Goal: Task Accomplishment & Management: Use online tool/utility

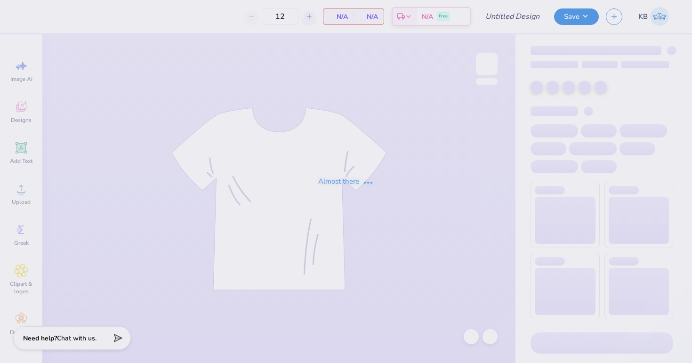
type input "[MEDICAL_DATA] Bid Day"
type input "60"
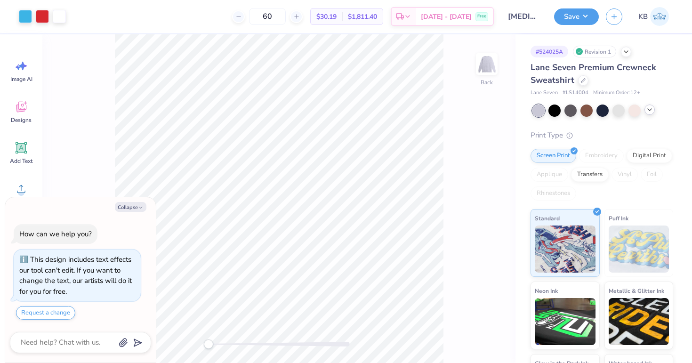
click at [648, 109] on icon at bounding box center [650, 110] width 8 height 8
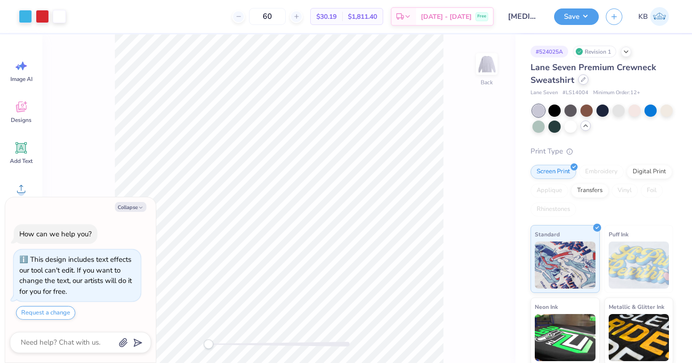
click at [584, 81] on icon at bounding box center [583, 79] width 5 height 5
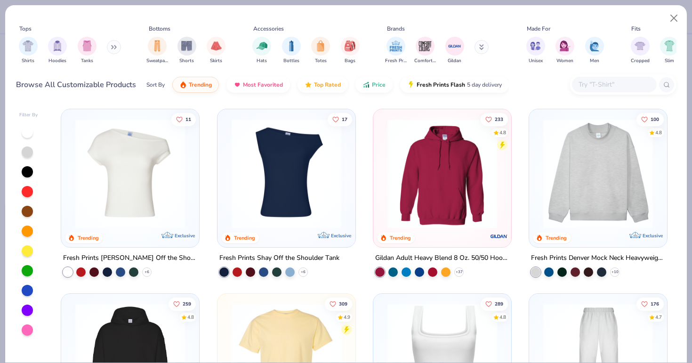
type textarea "x"
click at [594, 90] on div at bounding box center [614, 85] width 85 height 16
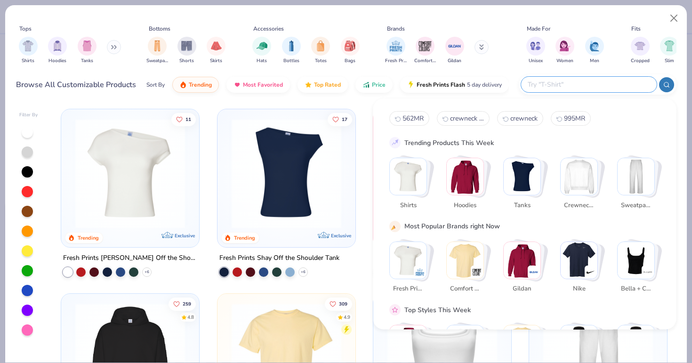
paste input "PRM3500"
type input "PRM3500"
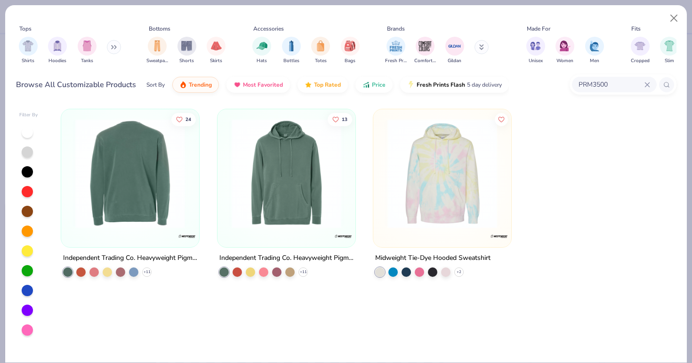
click at [71, 220] on img at bounding box center [10, 174] width 119 height 110
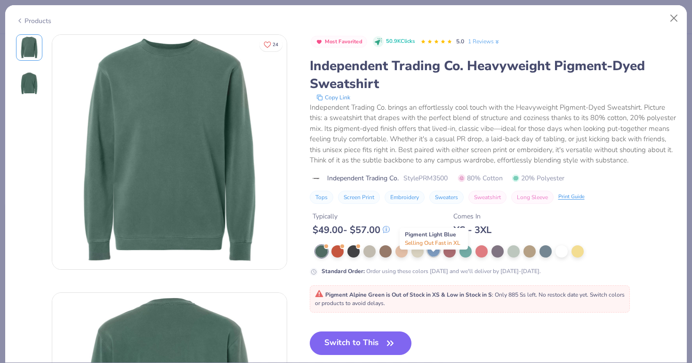
click at [429, 257] on div at bounding box center [434, 250] width 12 height 12
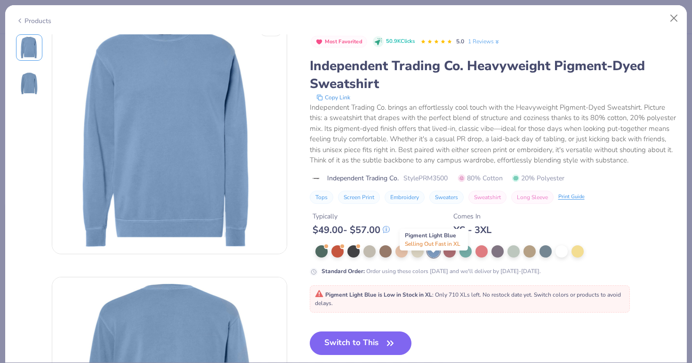
scroll to position [17, 0]
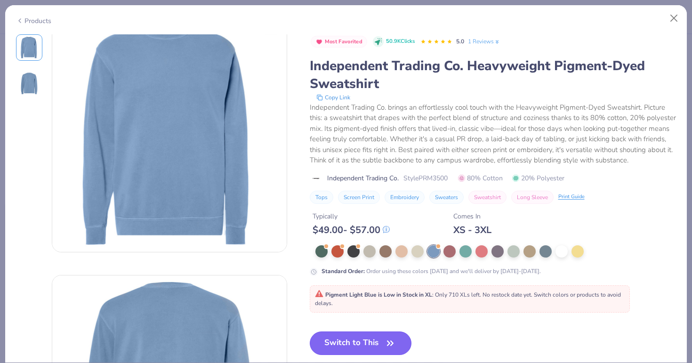
click at [375, 347] on button "Switch to This" at bounding box center [361, 344] width 102 height 24
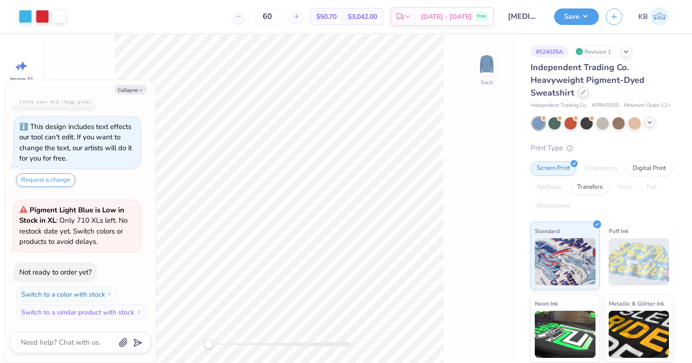
click at [581, 93] on icon at bounding box center [583, 92] width 5 height 5
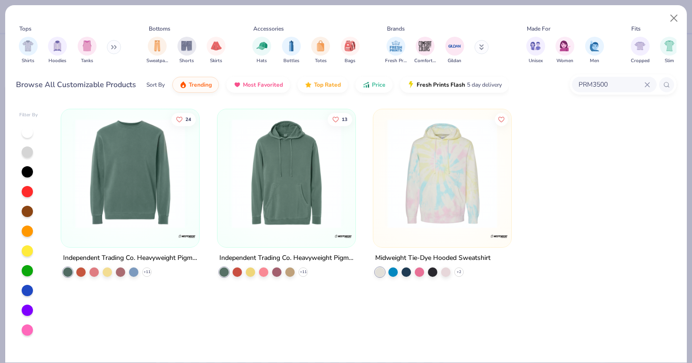
click at [116, 48] on icon at bounding box center [115, 47] width 1 height 3
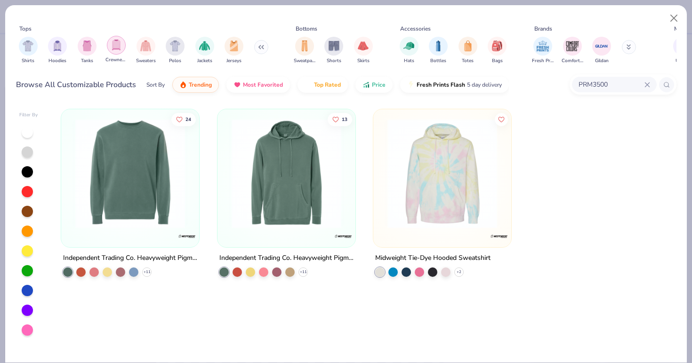
click at [124, 40] on div "filter for Crewnecks" at bounding box center [116, 45] width 19 height 19
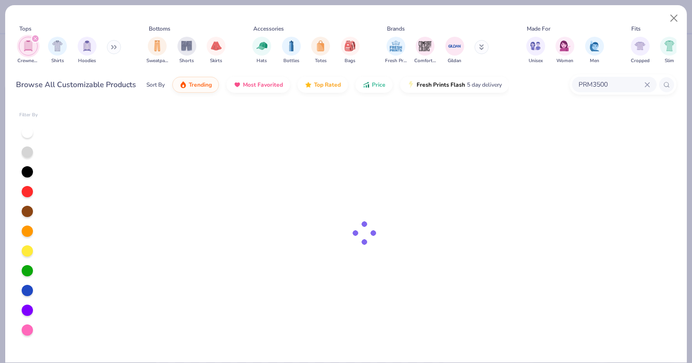
type textarea "x"
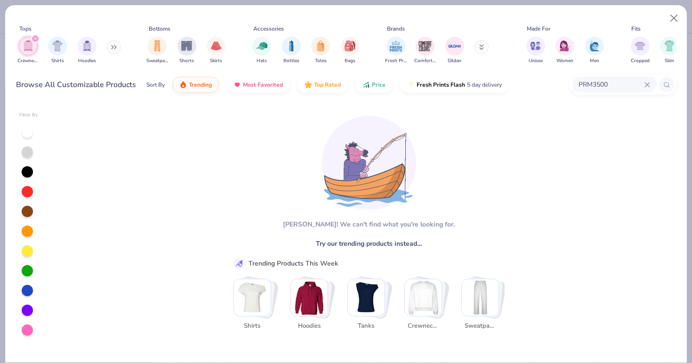
click at [645, 84] on icon at bounding box center [648, 85] width 6 height 6
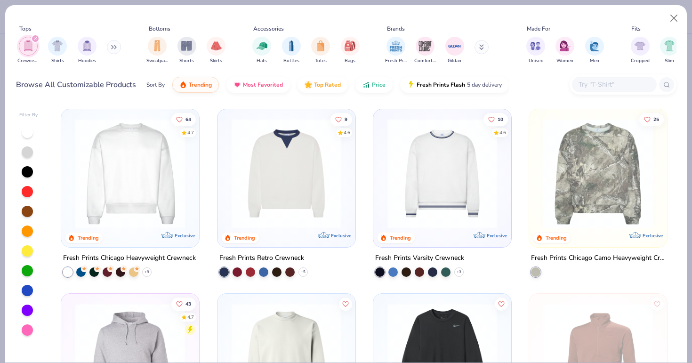
click at [300, 100] on div "Tops Crewnecks Shirts Hoodies Bottoms Sweatpants Shorts Skirts Accessories Hats…" at bounding box center [346, 53] width 682 height 97
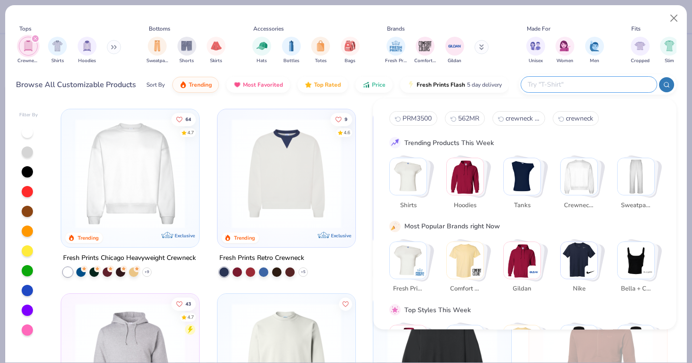
click at [593, 80] on input "text" at bounding box center [588, 84] width 123 height 11
click at [108, 49] on div "Crewnecks Shirts Hoodies" at bounding box center [70, 50] width 108 height 35
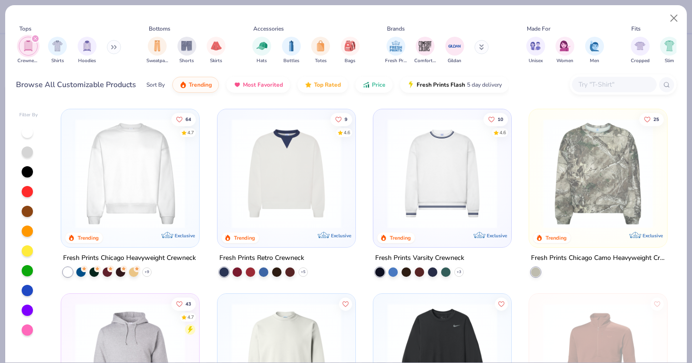
click at [124, 42] on div "Tops Crewnecks Shirts Hoodies Bottoms Sweatpants Shorts Skirts Accessories Hats…" at bounding box center [346, 45] width 661 height 43
click at [116, 44] on button at bounding box center [114, 47] width 14 height 14
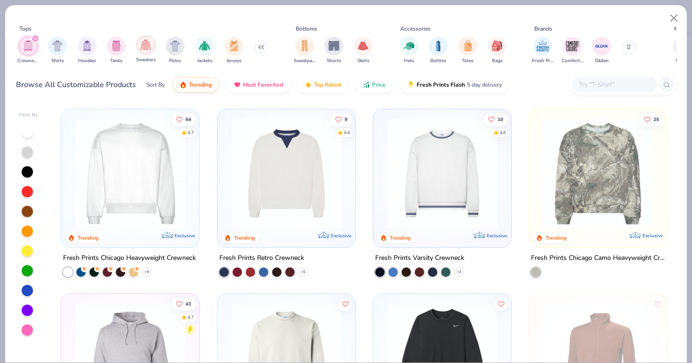
click at [139, 44] on div "filter for Sweaters" at bounding box center [146, 45] width 19 height 19
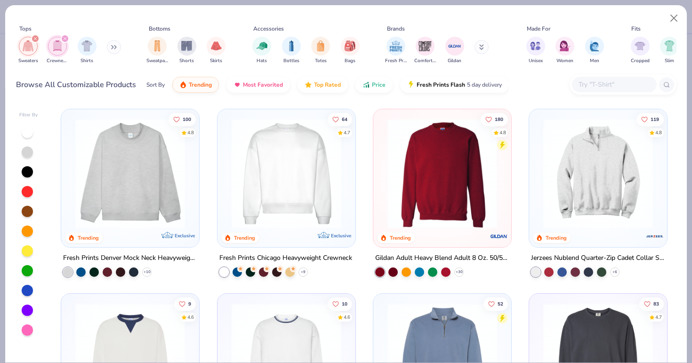
click at [468, 195] on img at bounding box center [442, 174] width 119 height 110
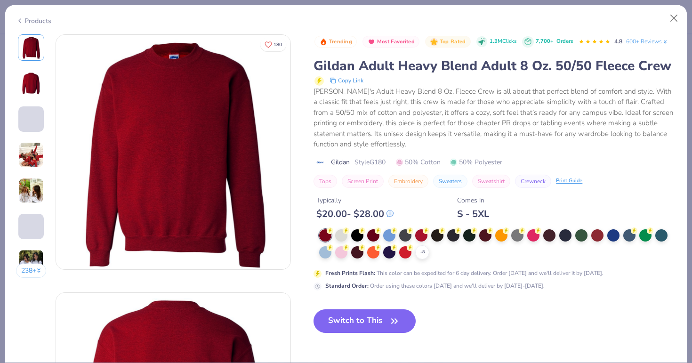
click at [391, 217] on icon at bounding box center [390, 213] width 7 height 7
click at [326, 258] on div at bounding box center [325, 251] width 12 height 12
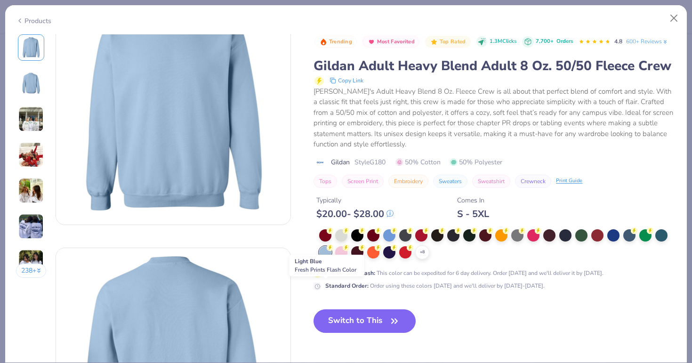
scroll to position [45, 0]
click at [362, 333] on button "Switch to This" at bounding box center [365, 321] width 102 height 24
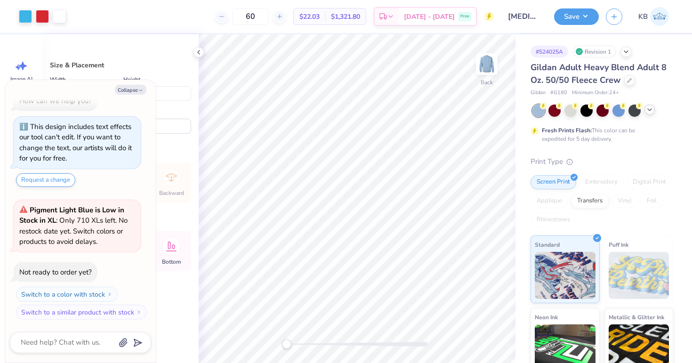
type textarea "x"
type input "1.51"
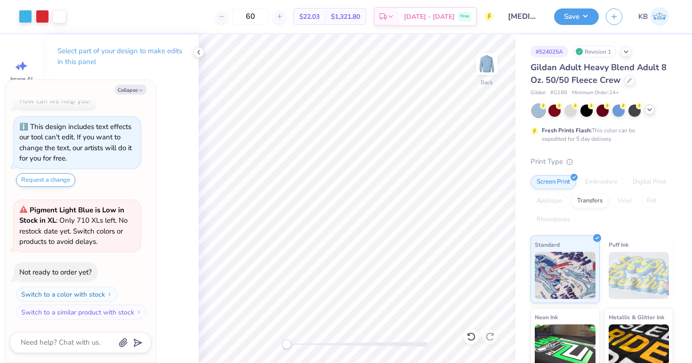
click at [647, 112] on icon at bounding box center [650, 110] width 8 height 8
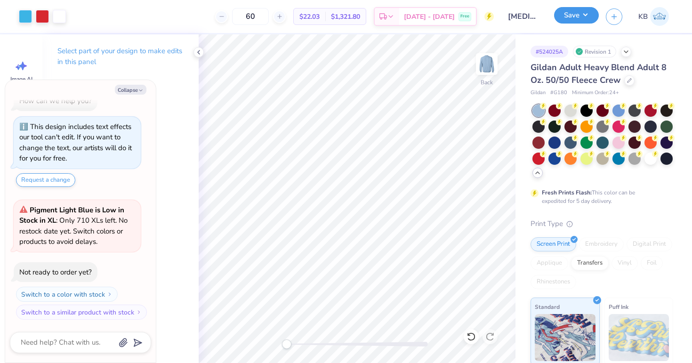
click at [580, 15] on button "Save" at bounding box center [576, 15] width 45 height 16
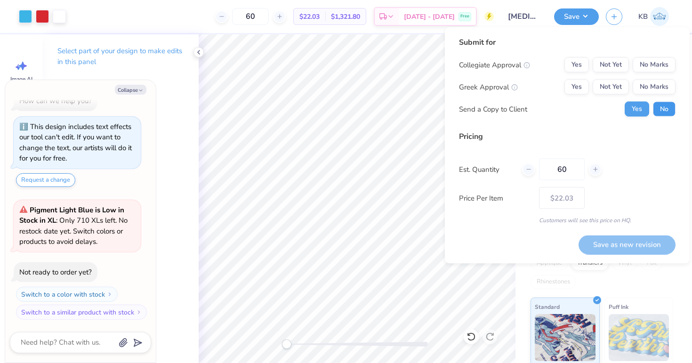
click at [668, 108] on button "No" at bounding box center [664, 109] width 23 height 15
click at [581, 93] on button "Yes" at bounding box center [577, 87] width 24 height 15
click at [649, 67] on button "No Marks" at bounding box center [654, 64] width 43 height 15
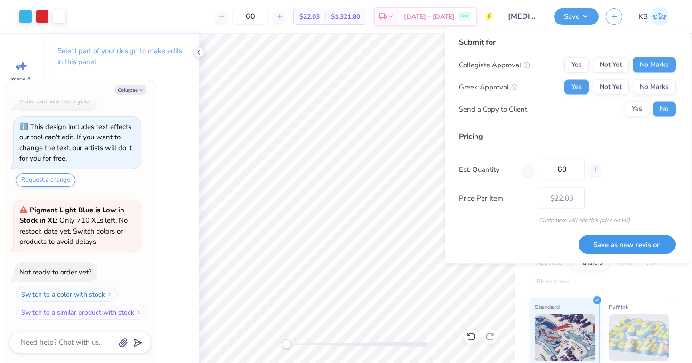
click at [593, 245] on button "Save as new revision" at bounding box center [627, 244] width 97 height 19
type textarea "x"
type input "– –"
type textarea "x"
type input "$22.03"
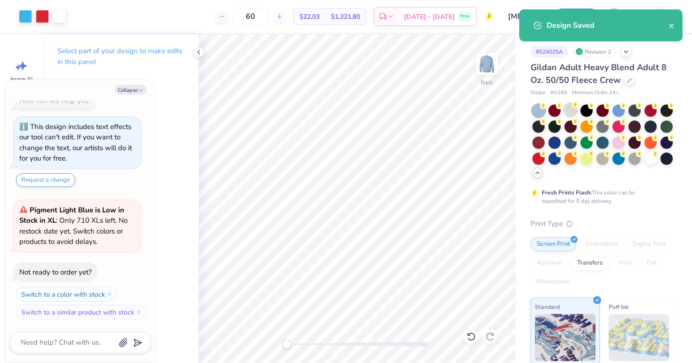
click at [569, 107] on div at bounding box center [571, 110] width 12 height 12
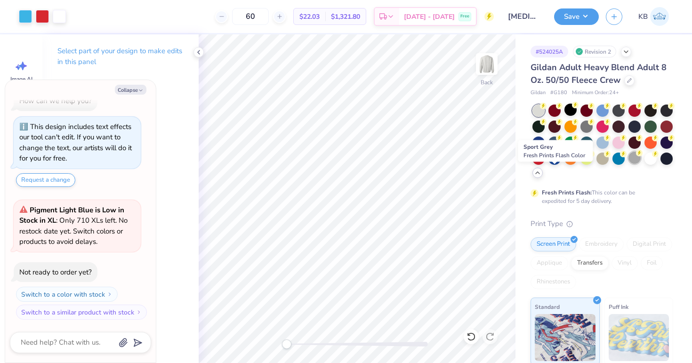
click at [629, 164] on div at bounding box center [635, 158] width 12 height 12
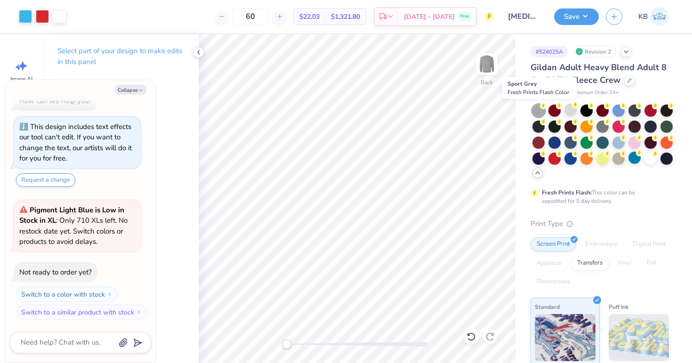
click at [535, 107] on div at bounding box center [539, 111] width 12 height 12
click at [567, 108] on div at bounding box center [571, 110] width 12 height 12
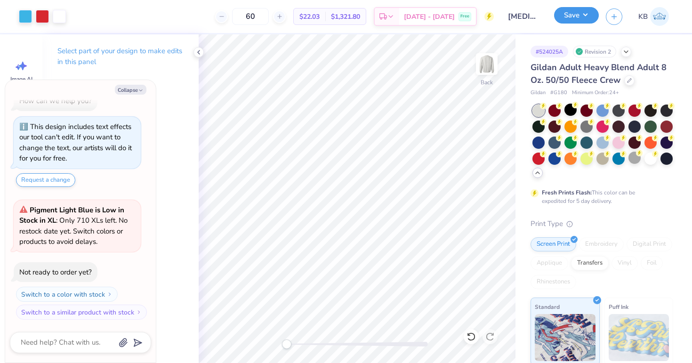
click at [589, 12] on button "Save" at bounding box center [576, 15] width 45 height 16
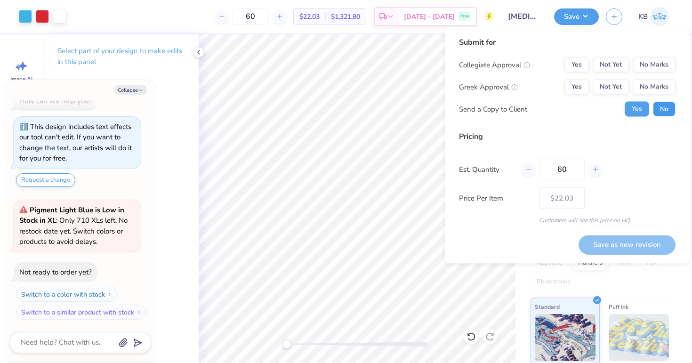
click at [660, 109] on button "No" at bounding box center [664, 109] width 23 height 15
click at [584, 89] on button "Yes" at bounding box center [577, 87] width 24 height 15
click at [643, 68] on button "No Marks" at bounding box center [654, 64] width 43 height 15
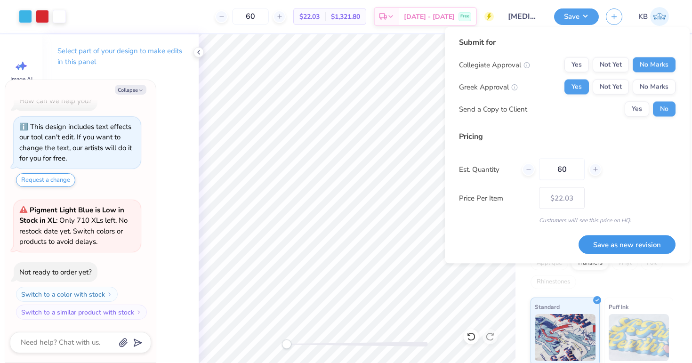
click at [623, 251] on button "Save as new revision" at bounding box center [627, 244] width 97 height 19
type textarea "x"
type input "– –"
type textarea "x"
type input "$22.03"
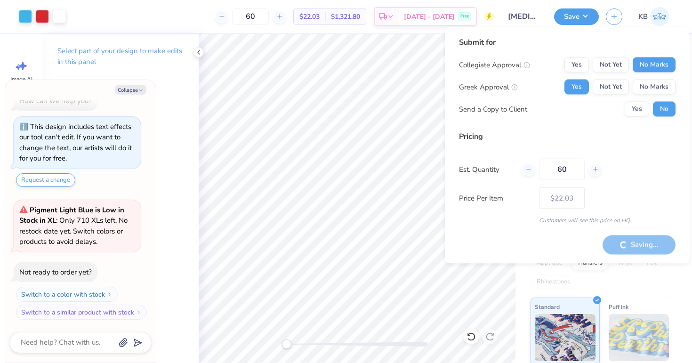
type textarea "x"
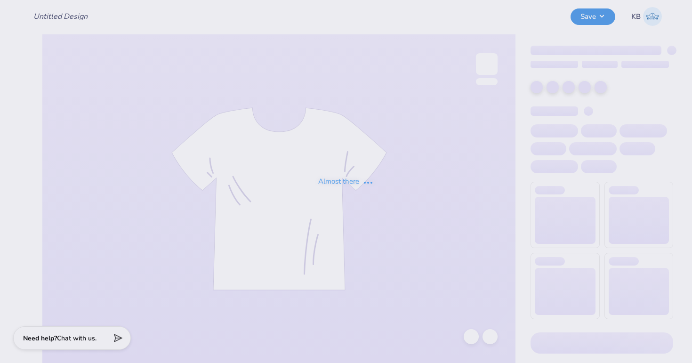
type input "[MEDICAL_DATA] Bid Day"
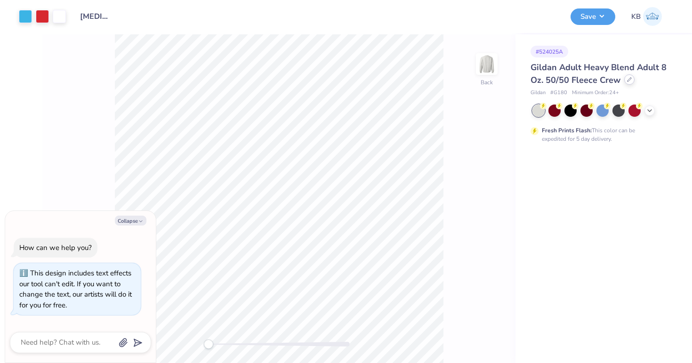
click at [630, 81] on icon at bounding box center [629, 79] width 5 height 5
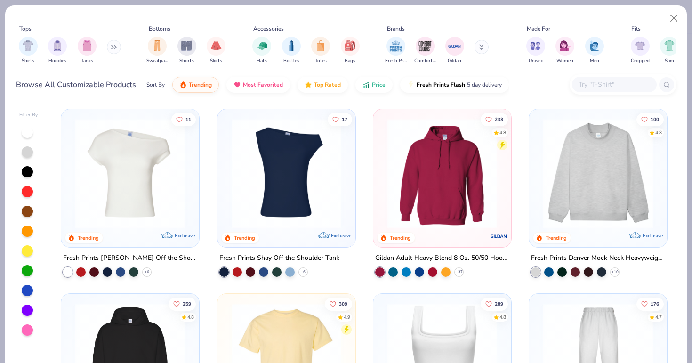
type textarea "x"
click at [618, 94] on div at bounding box center [623, 84] width 107 height 20
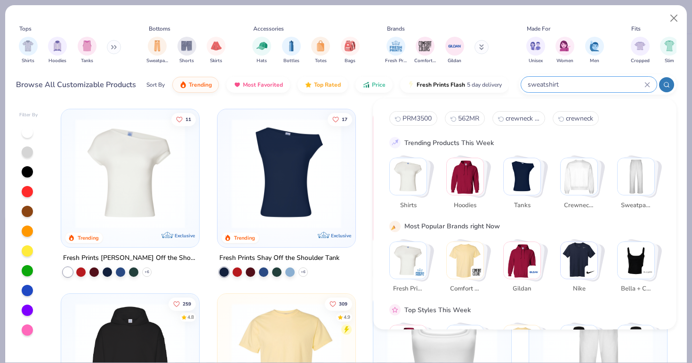
type input "sweatshirt"
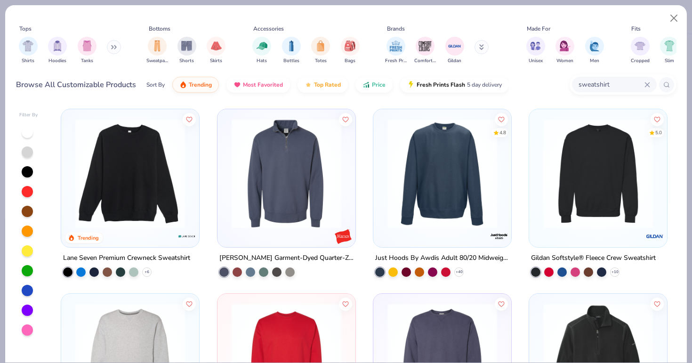
click at [277, 178] on img at bounding box center [286, 174] width 119 height 110
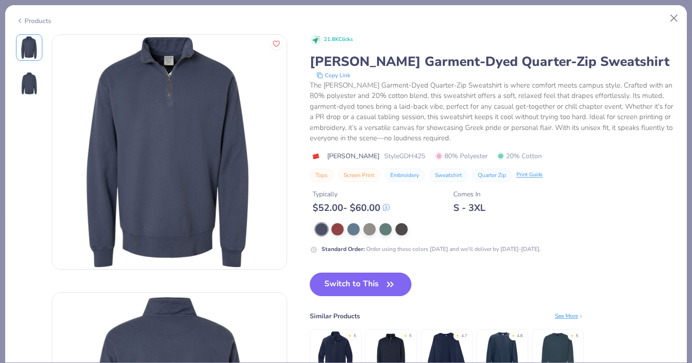
click at [37, 23] on div "Products" at bounding box center [346, 17] width 682 height 24
click at [35, 18] on div "Products" at bounding box center [33, 21] width 35 height 10
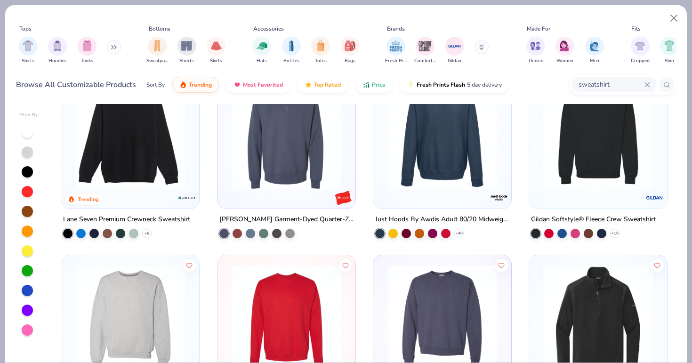
scroll to position [39, 0]
click at [577, 162] on img at bounding box center [598, 135] width 119 height 110
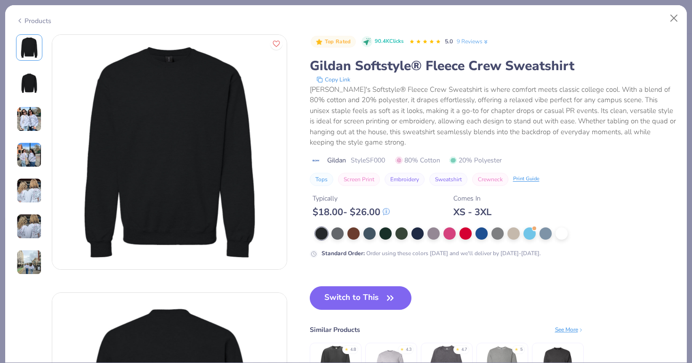
click at [40, 22] on div "Products" at bounding box center [33, 21] width 35 height 10
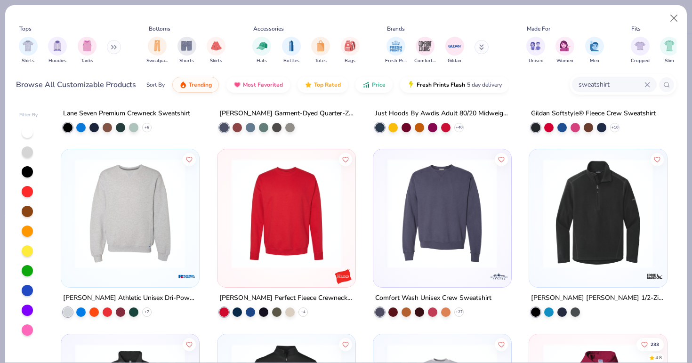
scroll to position [145, 0]
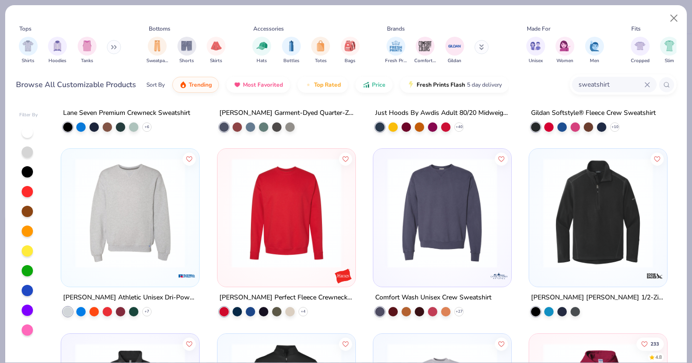
click at [117, 236] on img at bounding box center [130, 213] width 119 height 110
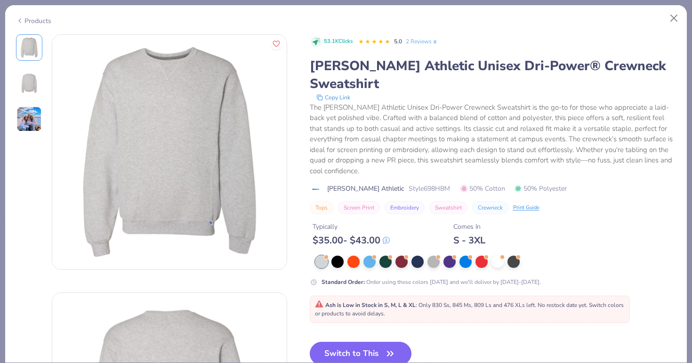
click at [46, 19] on div "Products" at bounding box center [33, 21] width 35 height 10
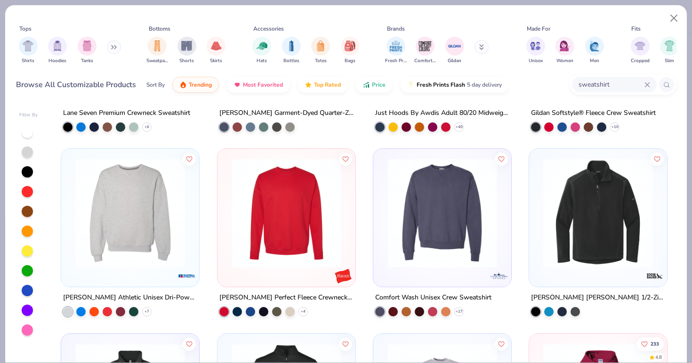
click at [446, 226] on img at bounding box center [442, 213] width 119 height 110
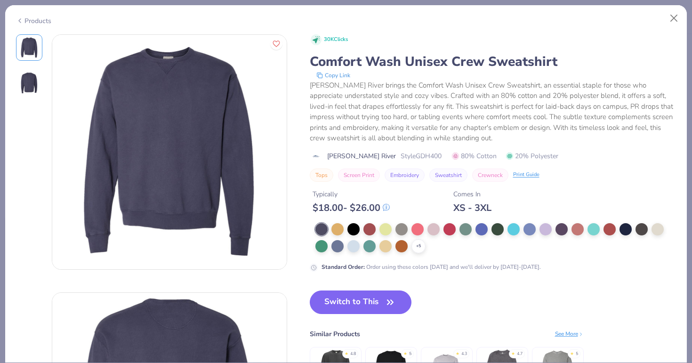
click at [28, 19] on div "Products" at bounding box center [33, 21] width 35 height 10
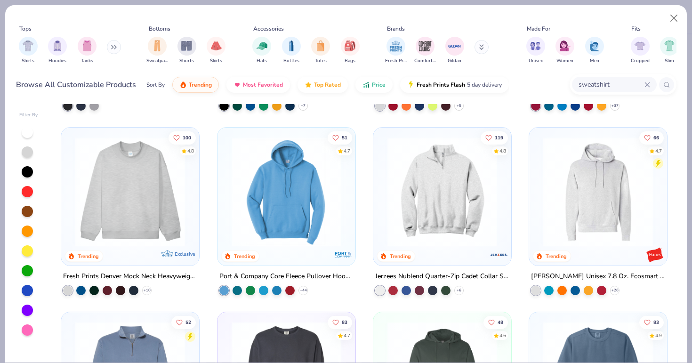
scroll to position [536, 0]
click at [130, 157] on img at bounding box center [130, 192] width 119 height 110
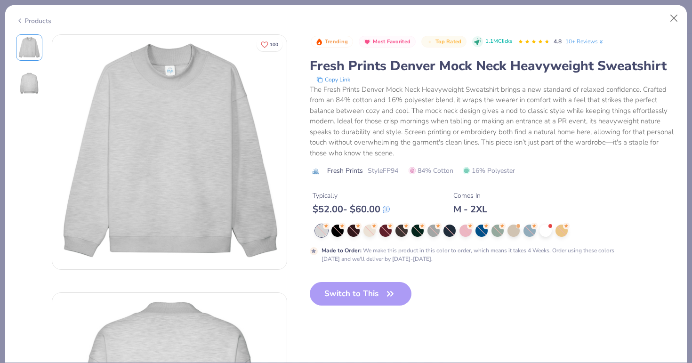
click at [33, 18] on div "Products" at bounding box center [33, 21] width 35 height 10
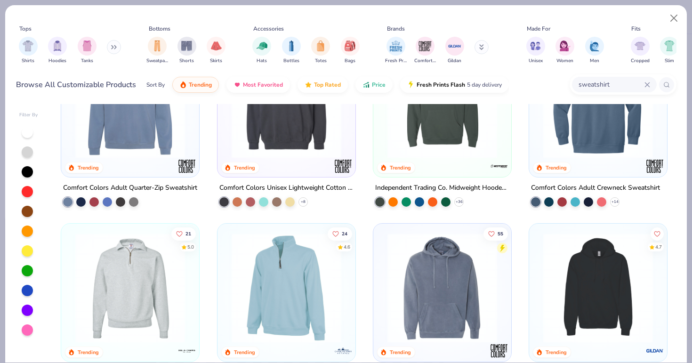
scroll to position [777, 0]
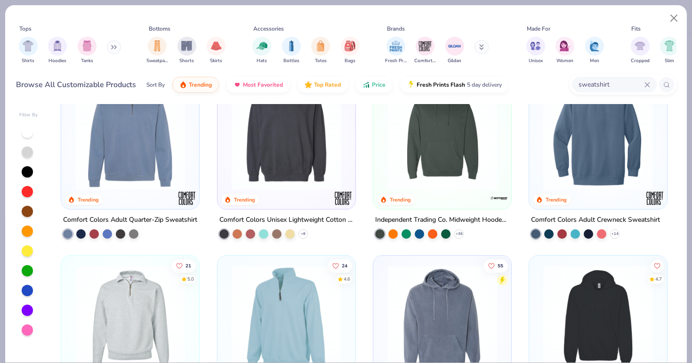
click at [298, 173] on div "100 4.8 Trending Exclusive Fresh Prints Denver Mock Neck Heavyweight Sweatshirt…" at bounding box center [364, 233] width 625 height 259
click at [324, 142] on img at bounding box center [286, 136] width 119 height 110
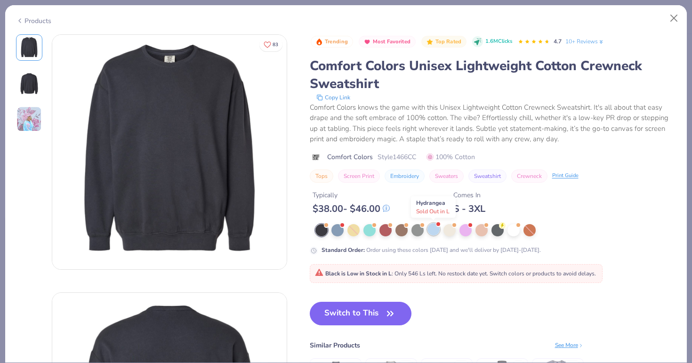
click at [434, 228] on div at bounding box center [434, 229] width 12 height 12
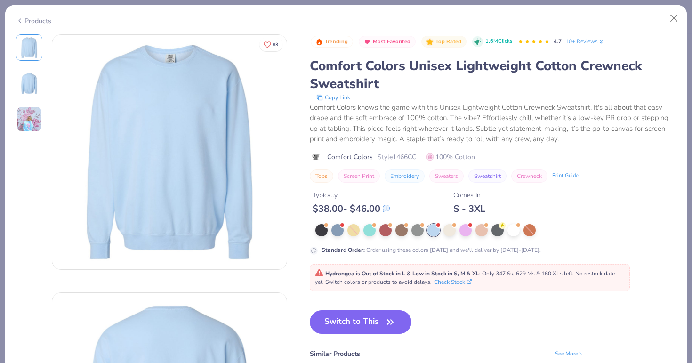
click at [21, 117] on img at bounding box center [28, 118] width 25 height 25
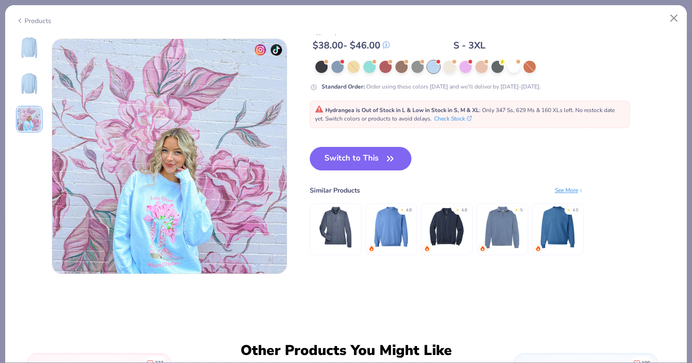
scroll to position [516, 0]
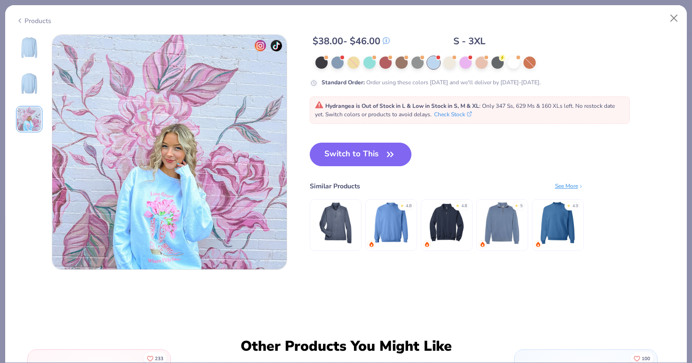
click at [29, 49] on img at bounding box center [29, 47] width 23 height 23
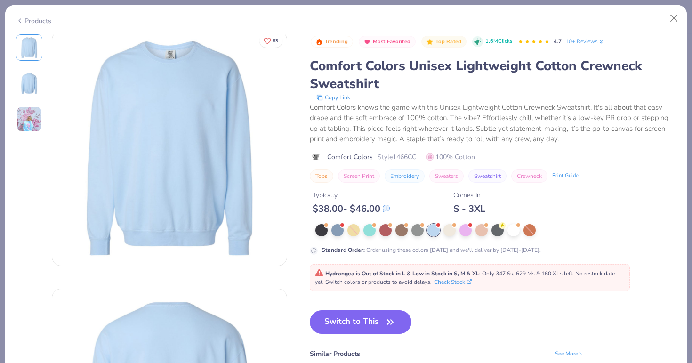
scroll to position [0, 0]
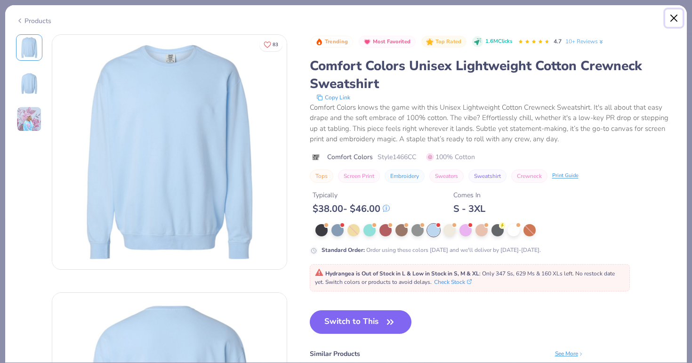
click at [672, 16] on button "Close" at bounding box center [674, 18] width 18 height 18
type textarea "x"
